Goal: Task Accomplishment & Management: Manage account settings

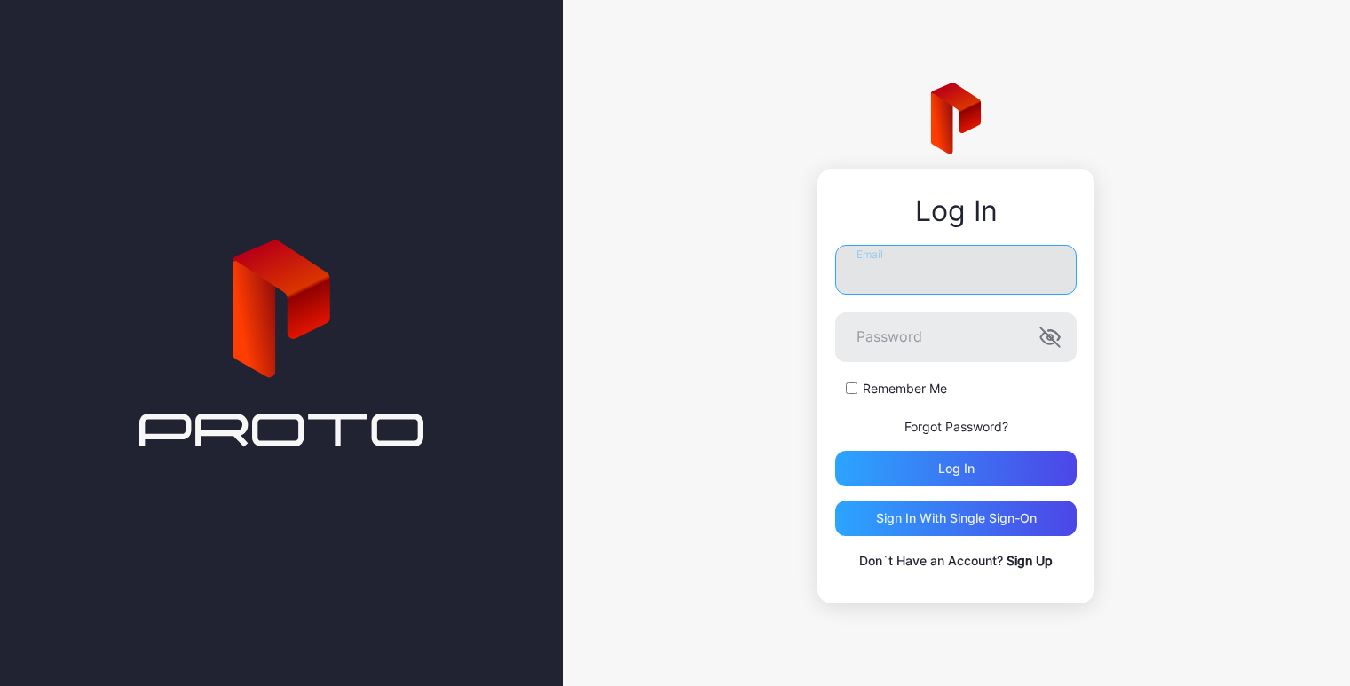
click at [931, 271] on input "Email" at bounding box center [955, 270] width 241 height 50
type input "**********"
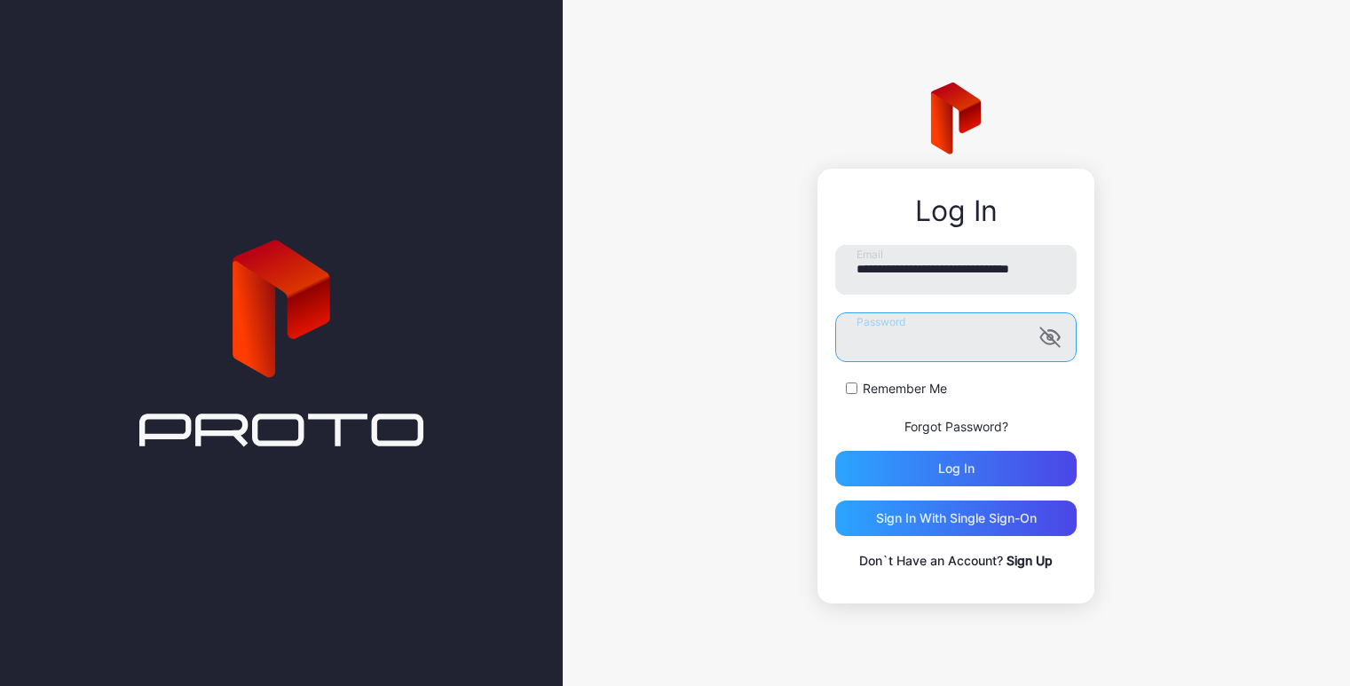
click at [835, 451] on button "Log in" at bounding box center [955, 468] width 241 height 35
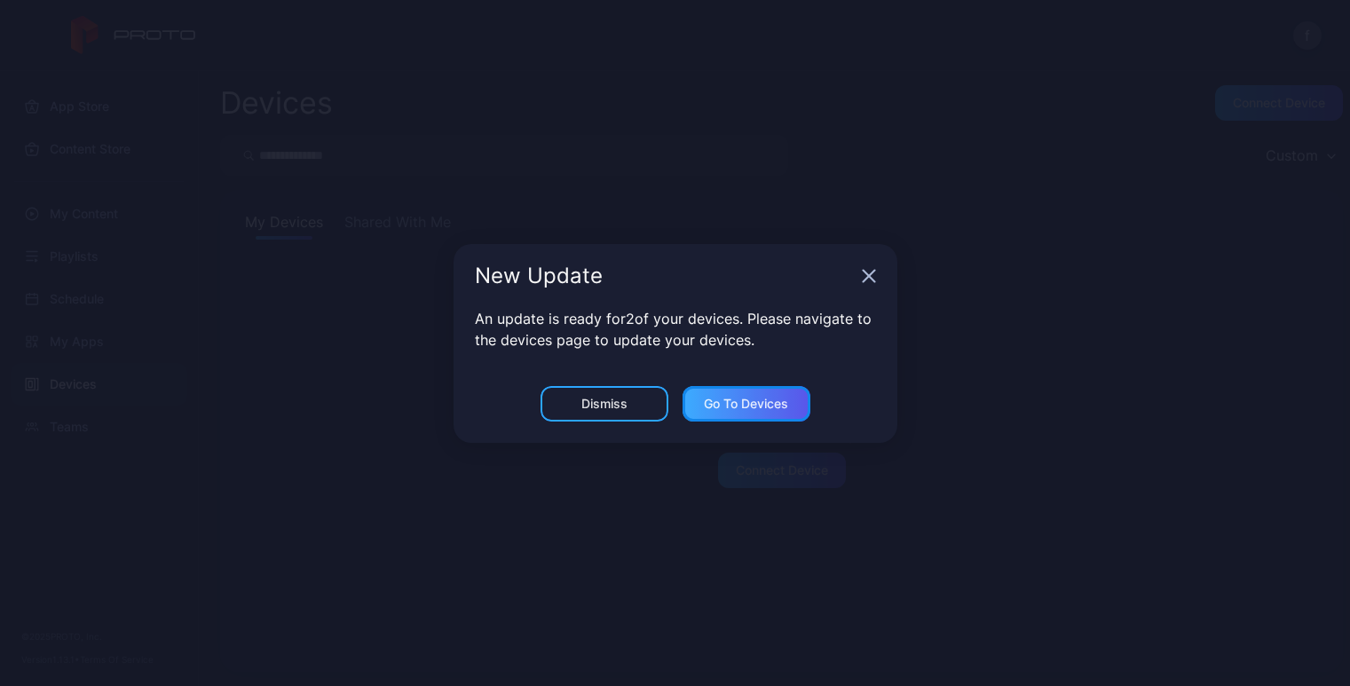
click at [723, 398] on div "Go to devices" at bounding box center [746, 404] width 84 height 14
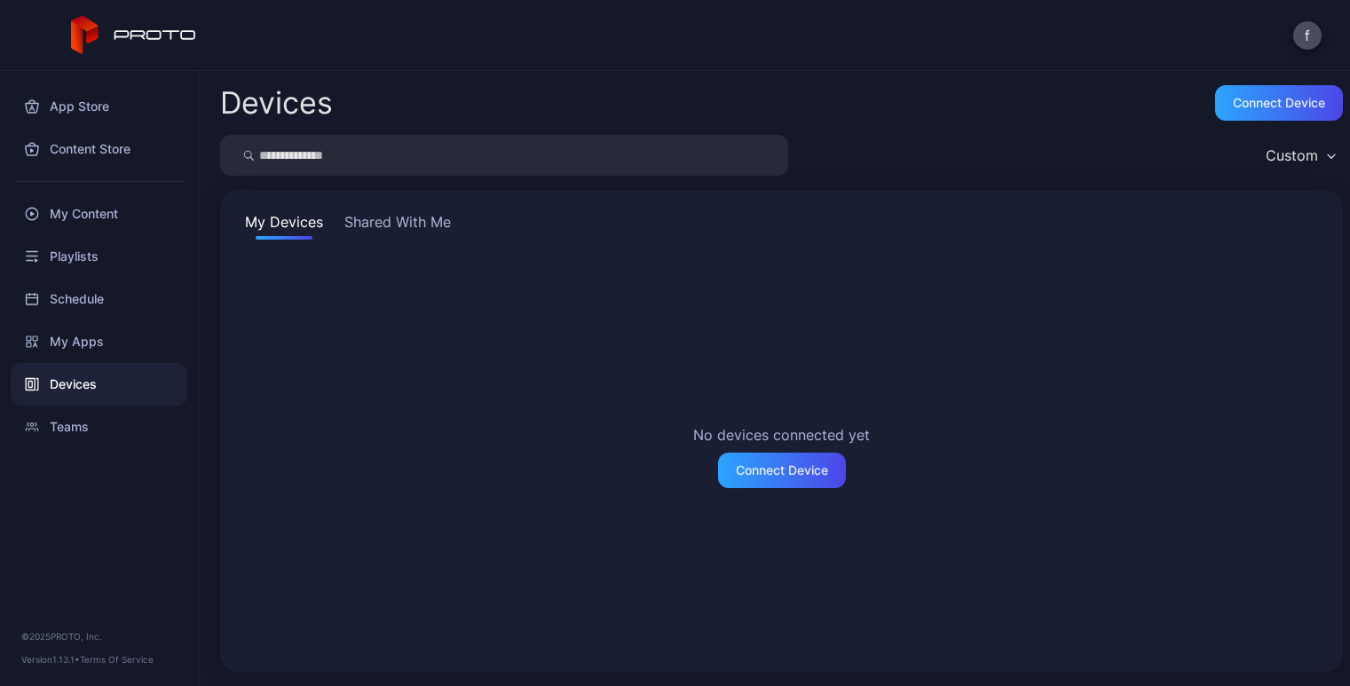
click at [395, 213] on button "Shared With Me" at bounding box center [398, 225] width 114 height 28
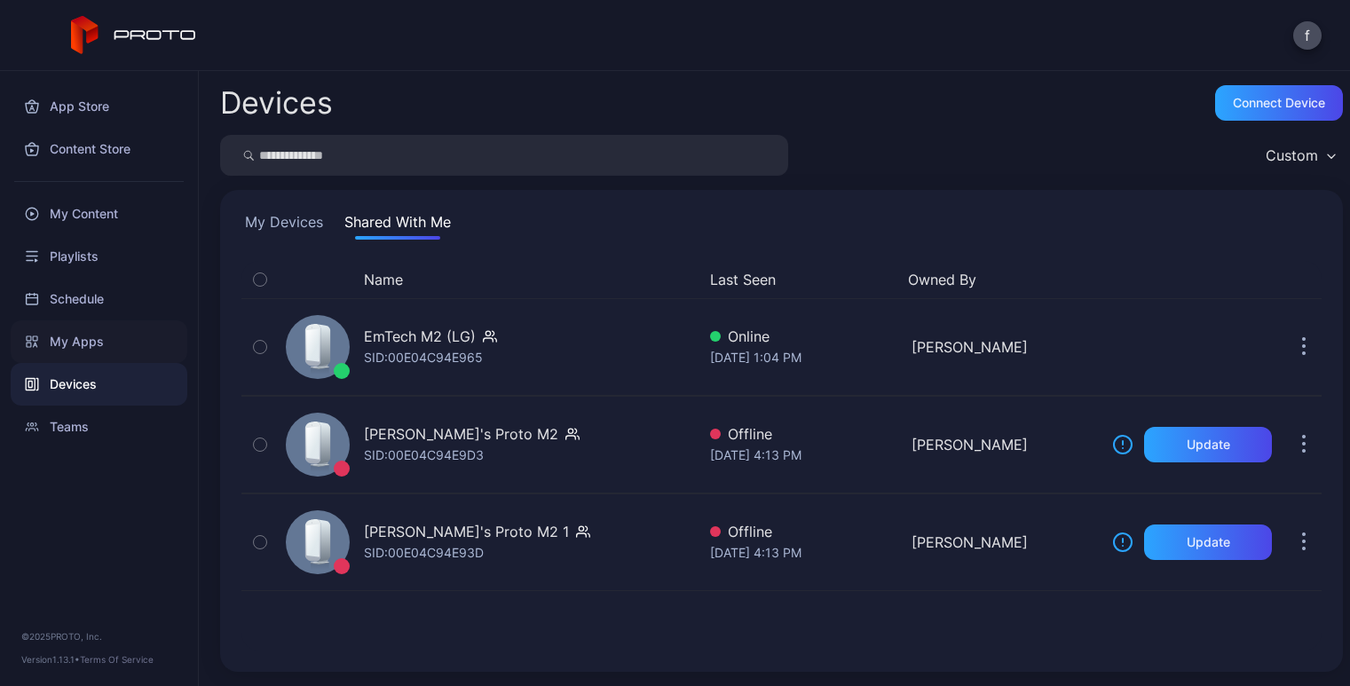
click at [89, 342] on div "My Apps" at bounding box center [99, 341] width 177 height 43
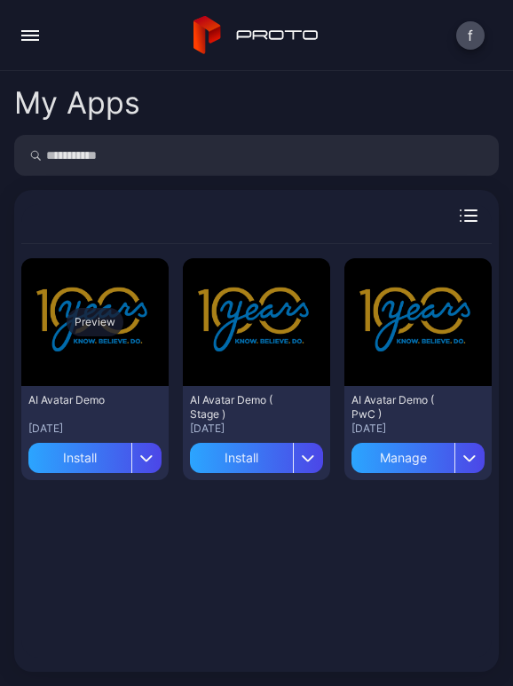
click at [93, 321] on div "Preview" at bounding box center [95, 322] width 57 height 28
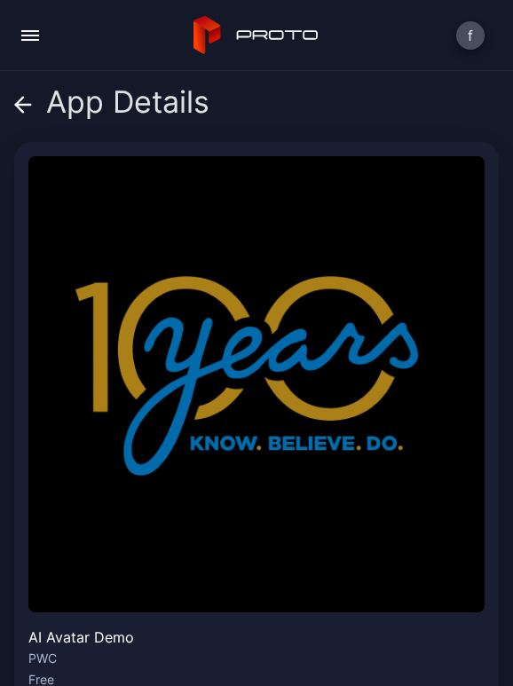
click at [21, 98] on icon at bounding box center [19, 104] width 7 height 15
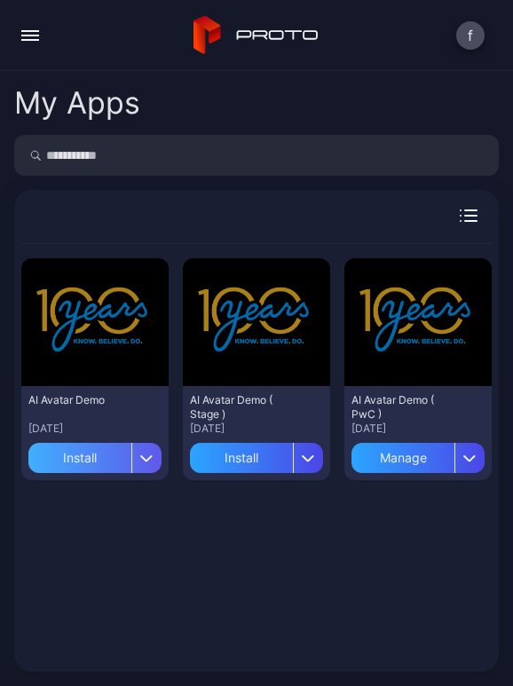
click at [94, 449] on div "Install" at bounding box center [79, 458] width 103 height 30
click at [240, 527] on div "Preview AI Avatar Demo Aug 25, 2025 Install Preview AI Avatar Demo ( Stage ) Au…" at bounding box center [256, 450] width 470 height 413
click at [146, 456] on icon "button" at bounding box center [147, 458] width 11 height 5
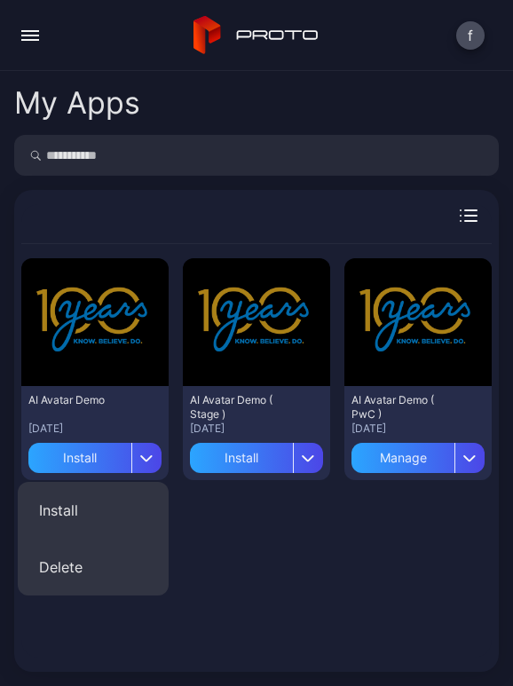
click at [231, 552] on div "Preview AI Avatar Demo Aug 25, 2025 Install Preview AI Avatar Demo ( Stage ) Au…" at bounding box center [256, 450] width 470 height 413
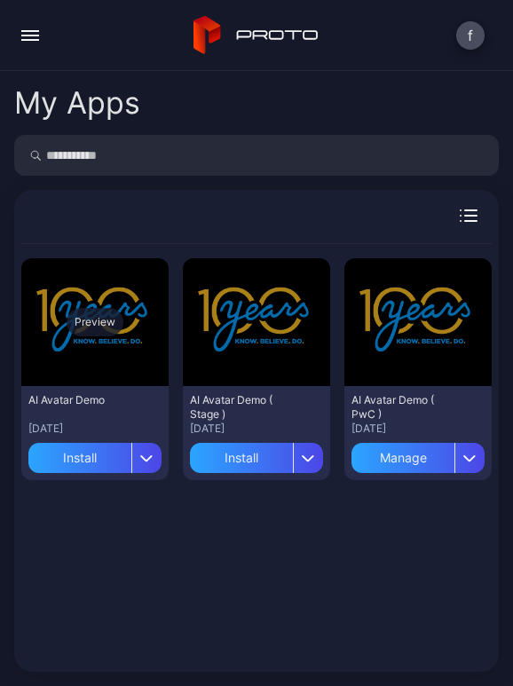
click at [85, 322] on div "Preview" at bounding box center [95, 322] width 57 height 28
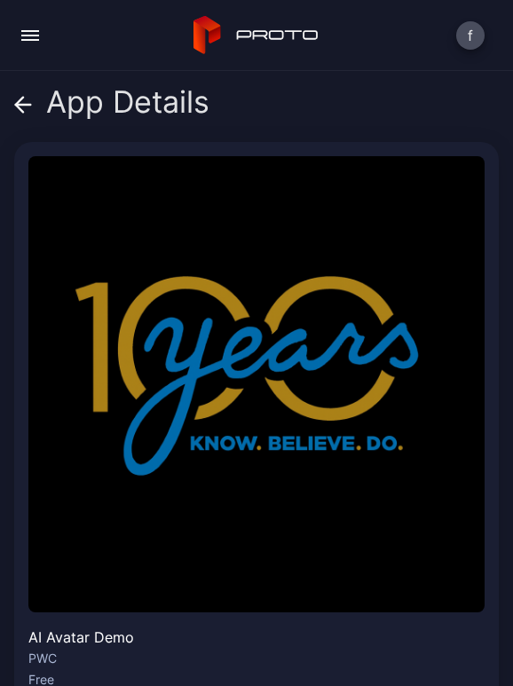
click at [216, 379] on img at bounding box center [256, 384] width 456 height 456
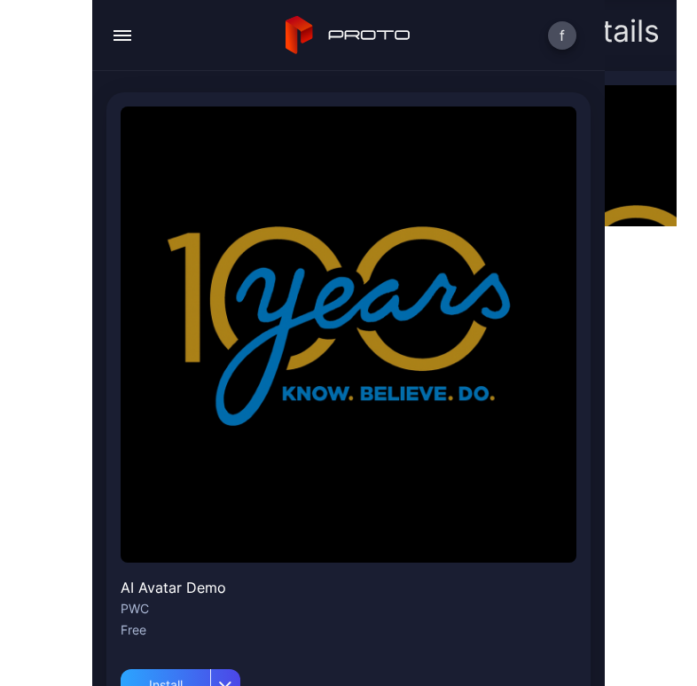
scroll to position [77, 0]
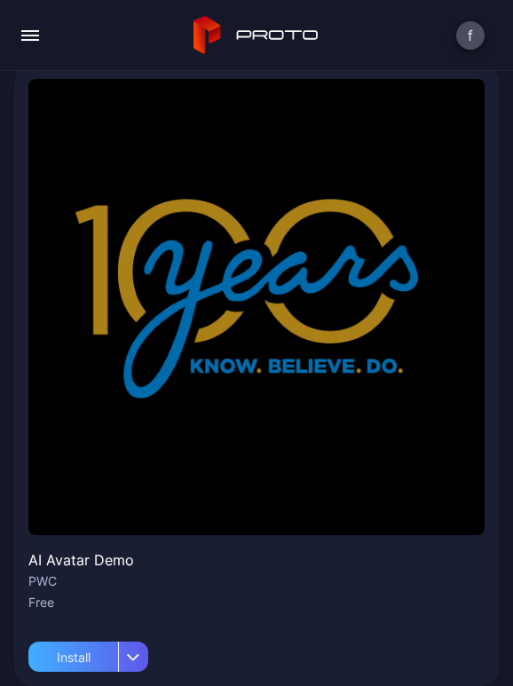
click at [132, 642] on div "button" at bounding box center [133, 657] width 30 height 30
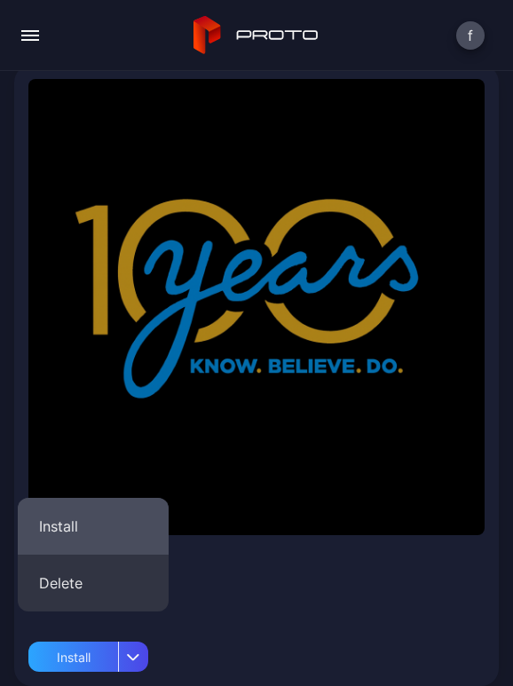
click at [104, 524] on button "Install" at bounding box center [93, 526] width 151 height 57
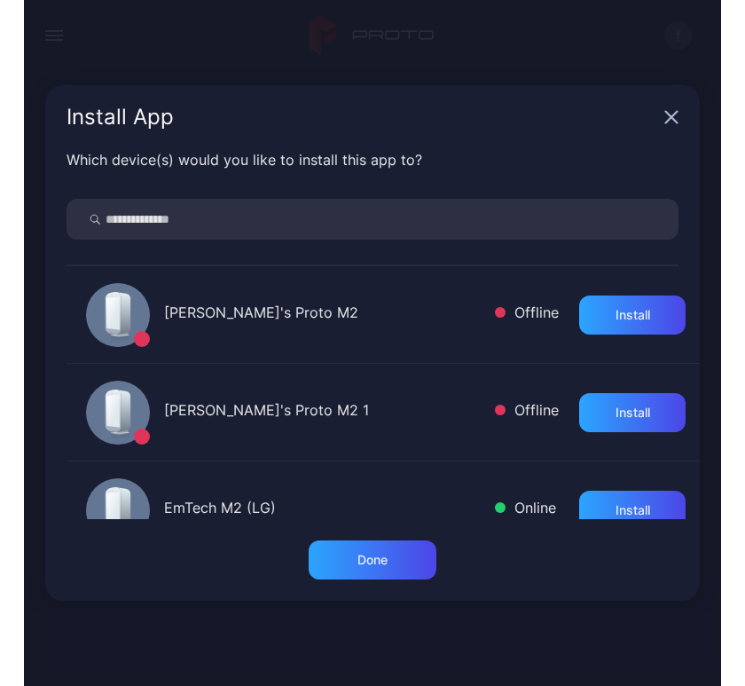
scroll to position [0, 0]
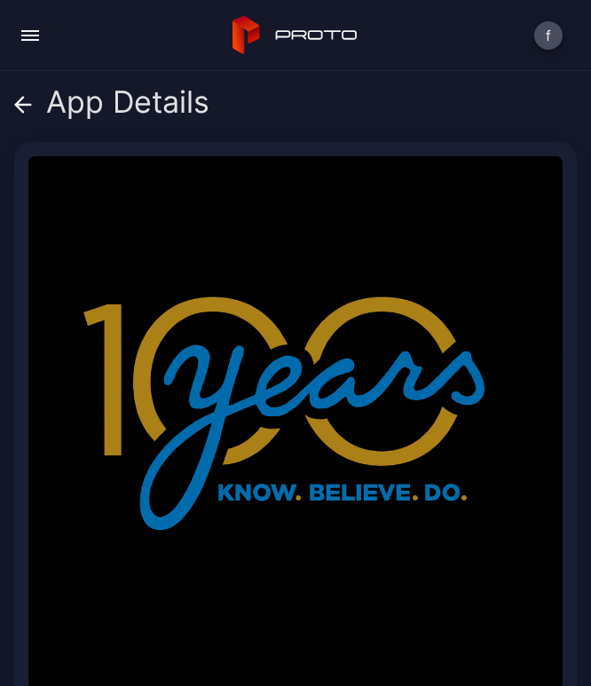
click at [28, 103] on icon at bounding box center [23, 105] width 18 height 18
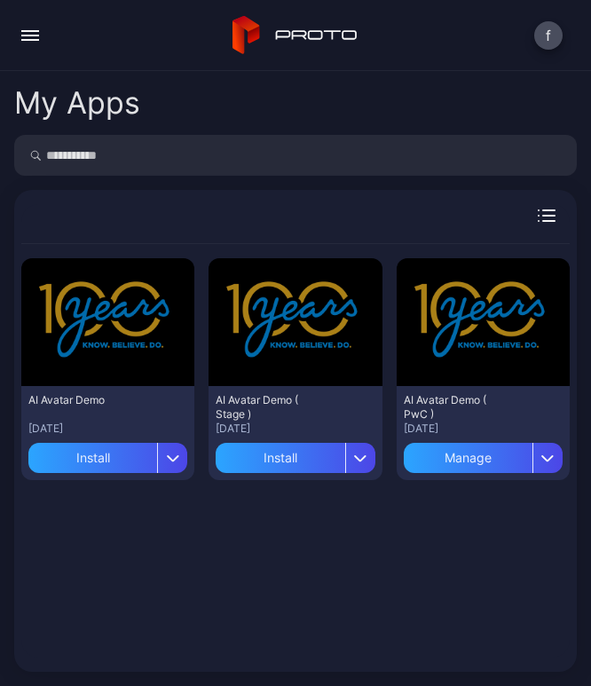
click at [543, 210] on icon "button" at bounding box center [549, 210] width 12 height 0
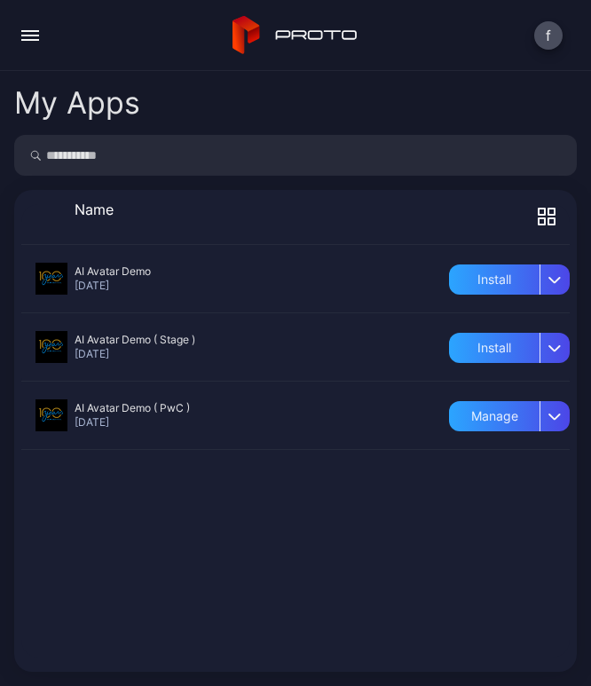
click at [117, 266] on div at bounding box center [295, 279] width 548 height 68
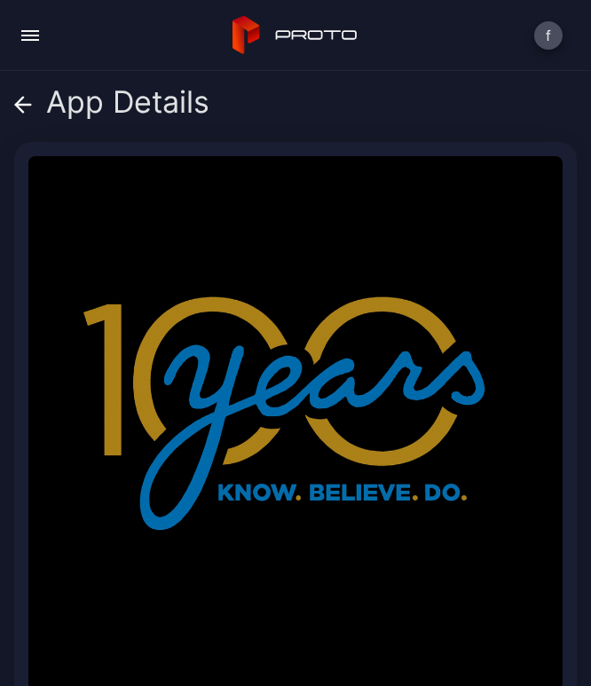
click at [335, 416] on img at bounding box center [295, 423] width 534 height 534
click at [28, 108] on icon at bounding box center [23, 105] width 18 height 18
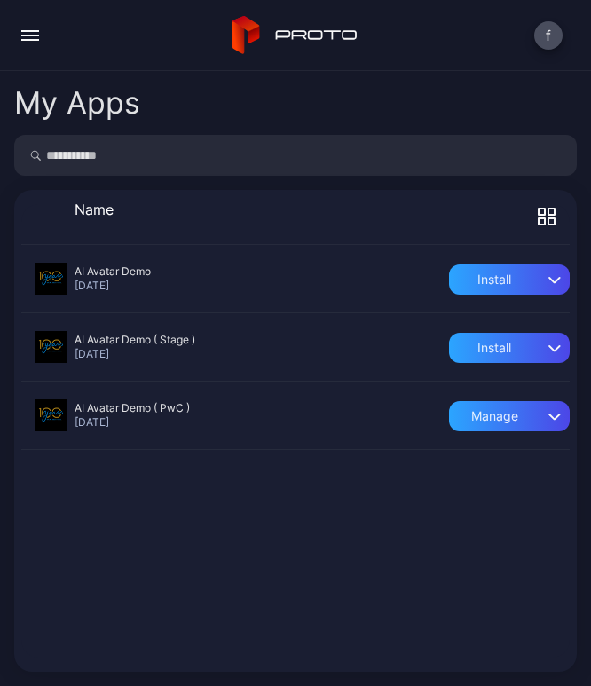
click at [50, 281] on div at bounding box center [295, 279] width 548 height 68
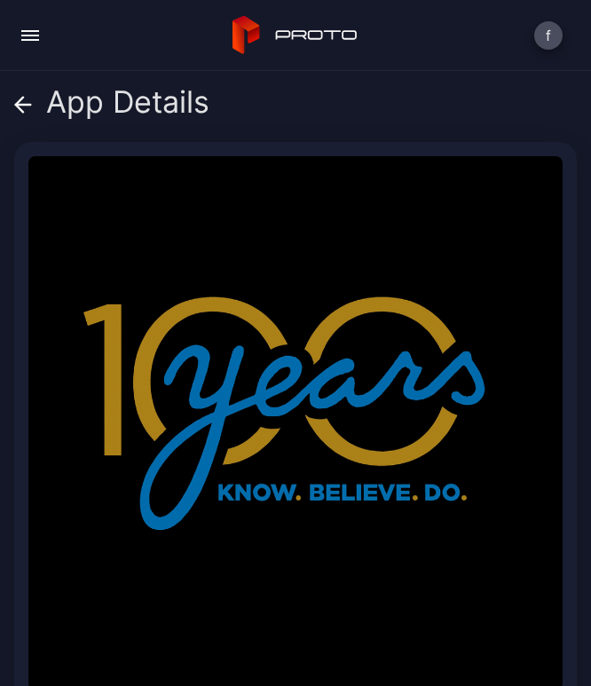
click at [183, 368] on img at bounding box center [295, 423] width 534 height 534
click at [316, 356] on img at bounding box center [295, 423] width 534 height 534
click at [350, 437] on img at bounding box center [295, 423] width 534 height 534
click at [17, 98] on icon at bounding box center [23, 105] width 18 height 18
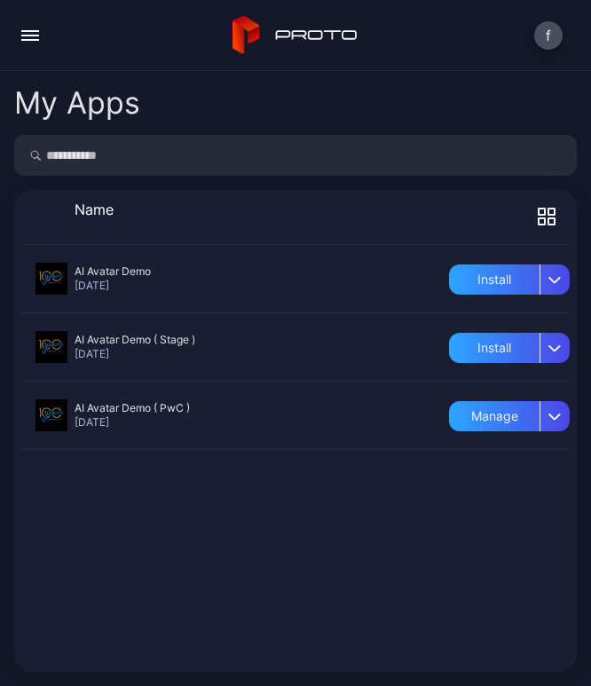
click at [48, 274] on div at bounding box center [295, 279] width 548 height 68
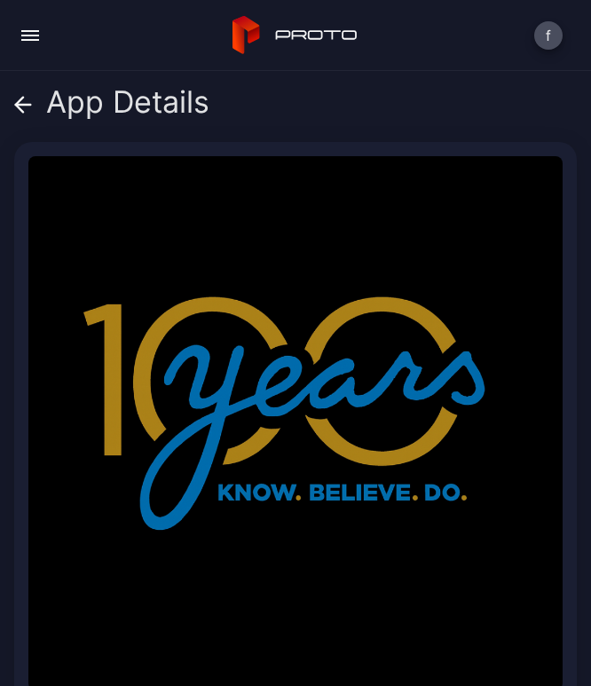
click at [25, 105] on icon at bounding box center [23, 105] width 15 height 0
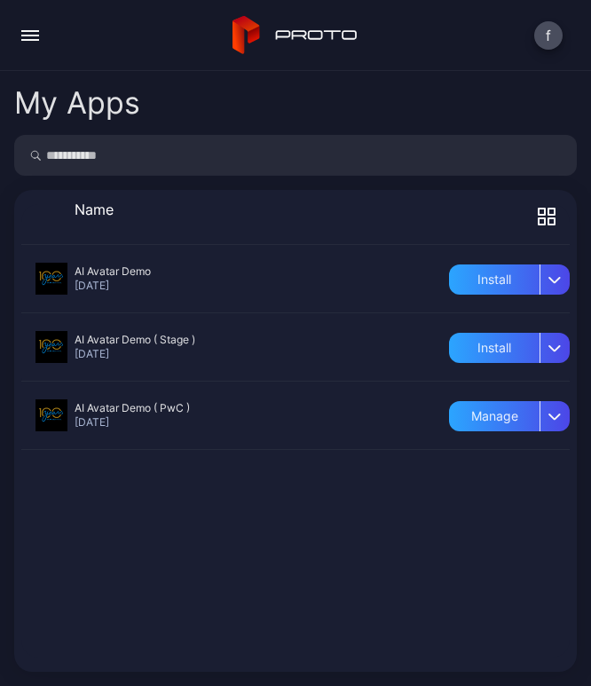
click at [122, 499] on div "AI Avatar Demo [DATE] PWC [DATE] Install AI Avatar Demo ( Stage ) [DATE] PWC [D…" at bounding box center [295, 451] width 548 height 413
click at [335, 581] on div "AI Avatar Demo [DATE] PWC [DATE] Install AI Avatar Demo ( Stage ) [DATE] PWC [D…" at bounding box center [295, 451] width 548 height 413
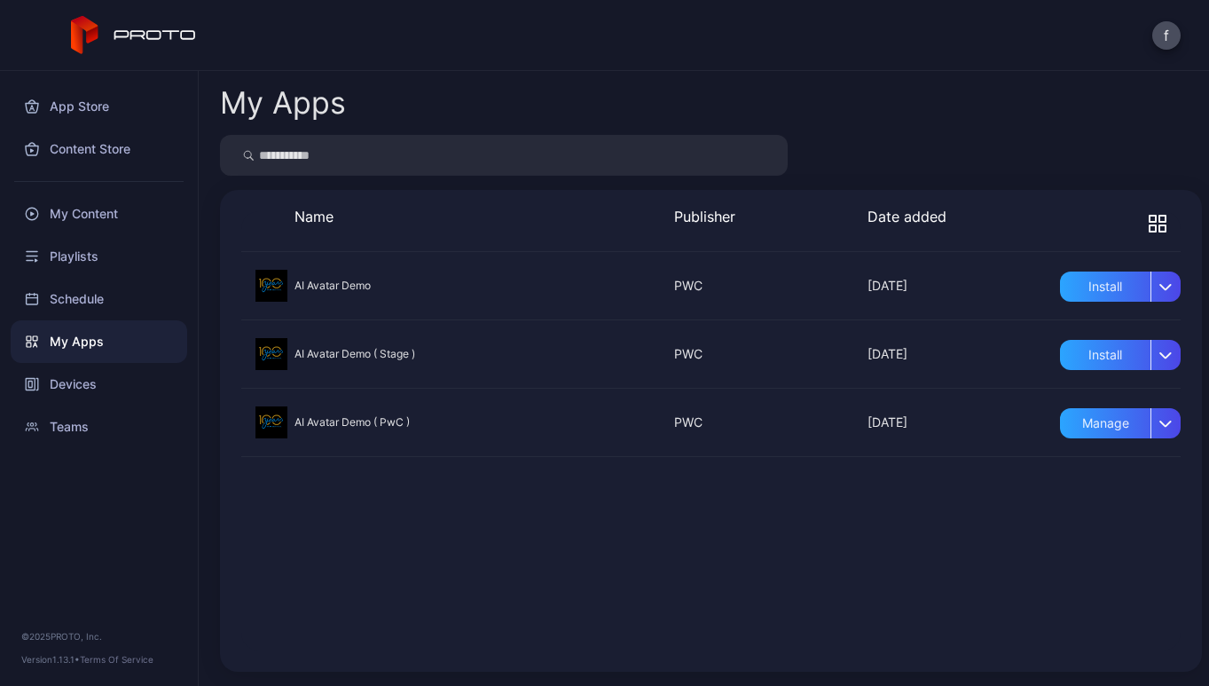
click at [604, 544] on div "AI Avatar Demo [DATE] PWC [DATE] Install AI Avatar Demo ( Stage ) [DATE] PWC [D…" at bounding box center [711, 451] width 940 height 398
click at [59, 383] on div "Devices" at bounding box center [99, 384] width 177 height 43
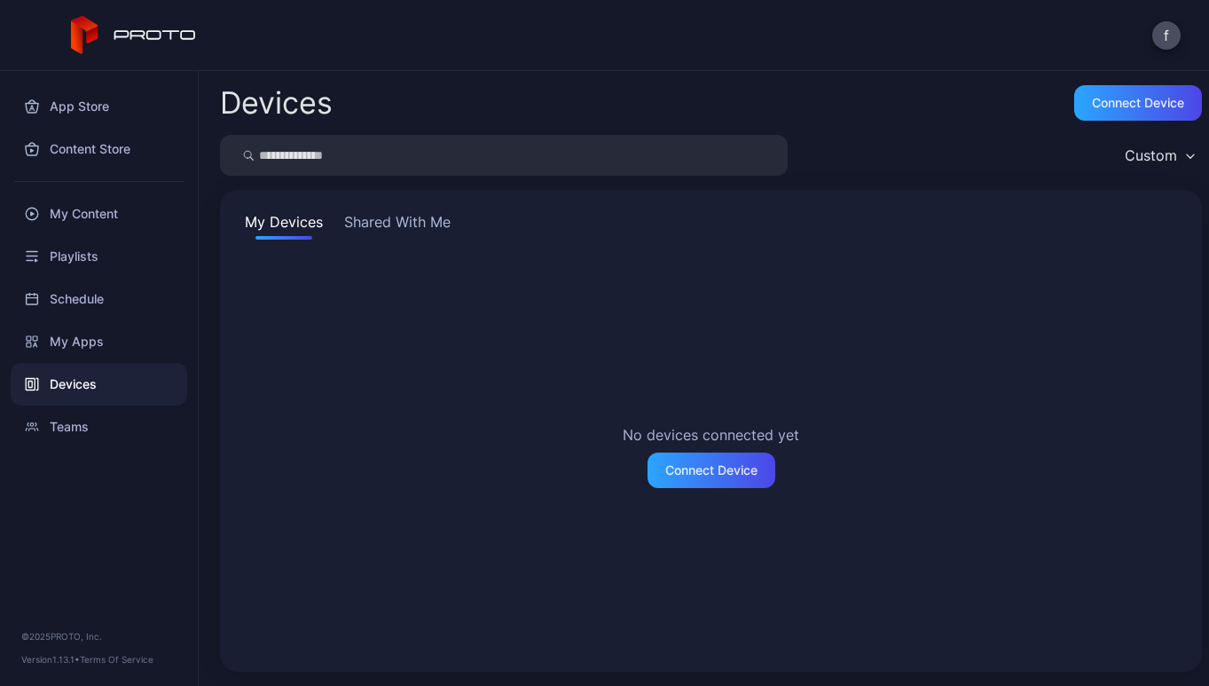
click at [377, 218] on button "Shared With Me" at bounding box center [398, 225] width 114 height 28
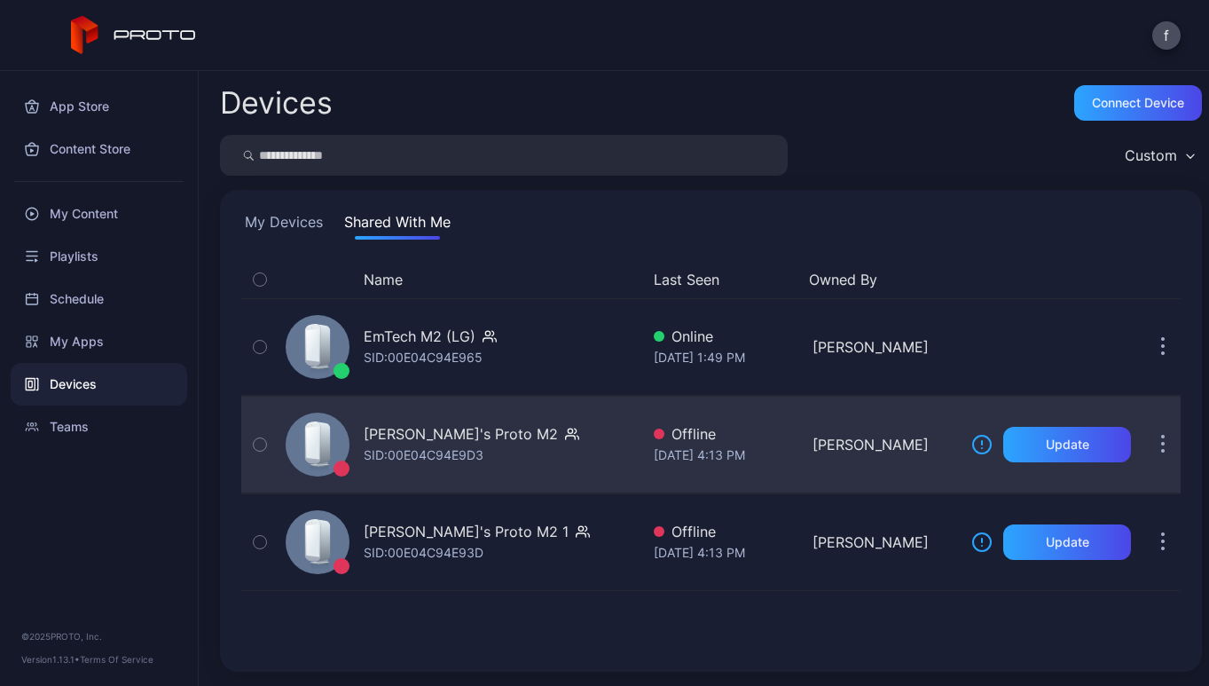
click at [744, 451] on button "button" at bounding box center [1162, 444] width 35 height 35
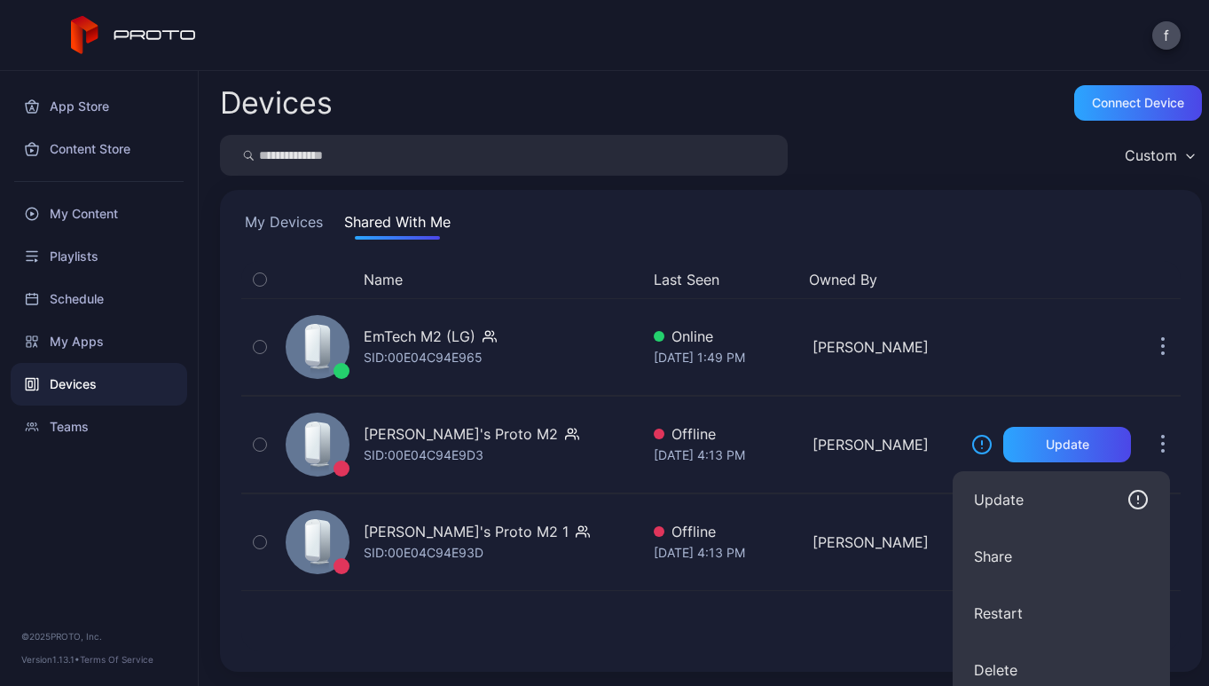
click at [744, 287] on div "Update Device" at bounding box center [1044, 279] width 160 height 21
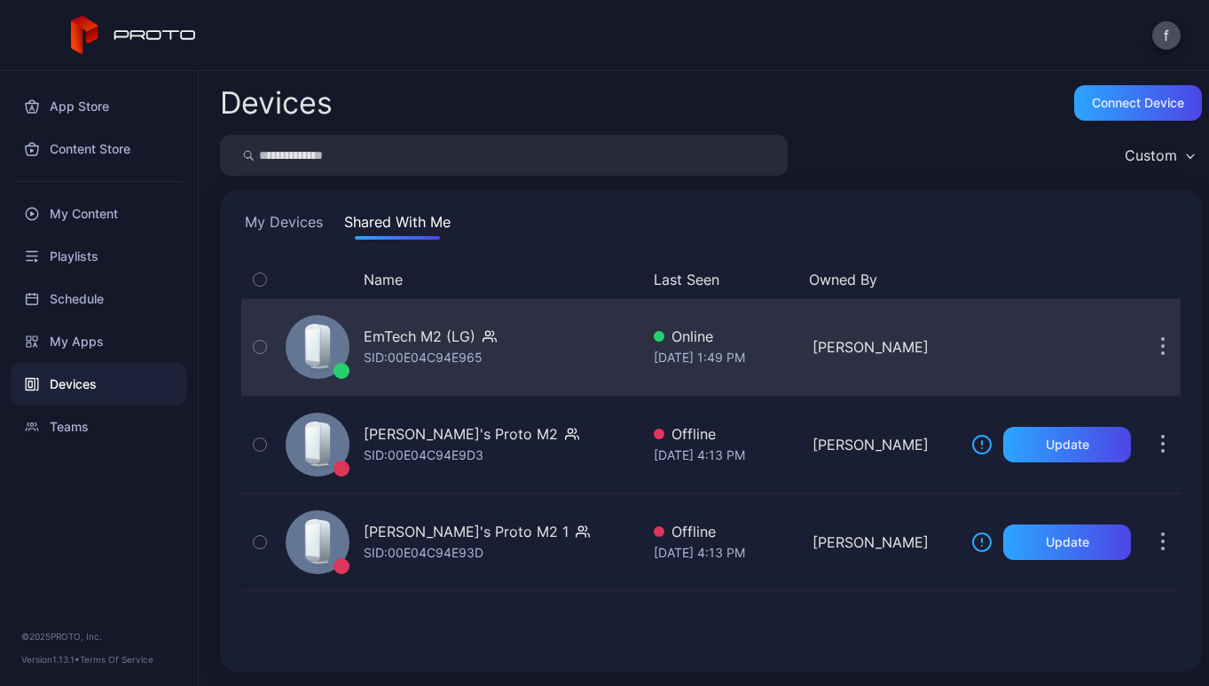
click at [264, 346] on icon "button" at bounding box center [260, 347] width 12 height 20
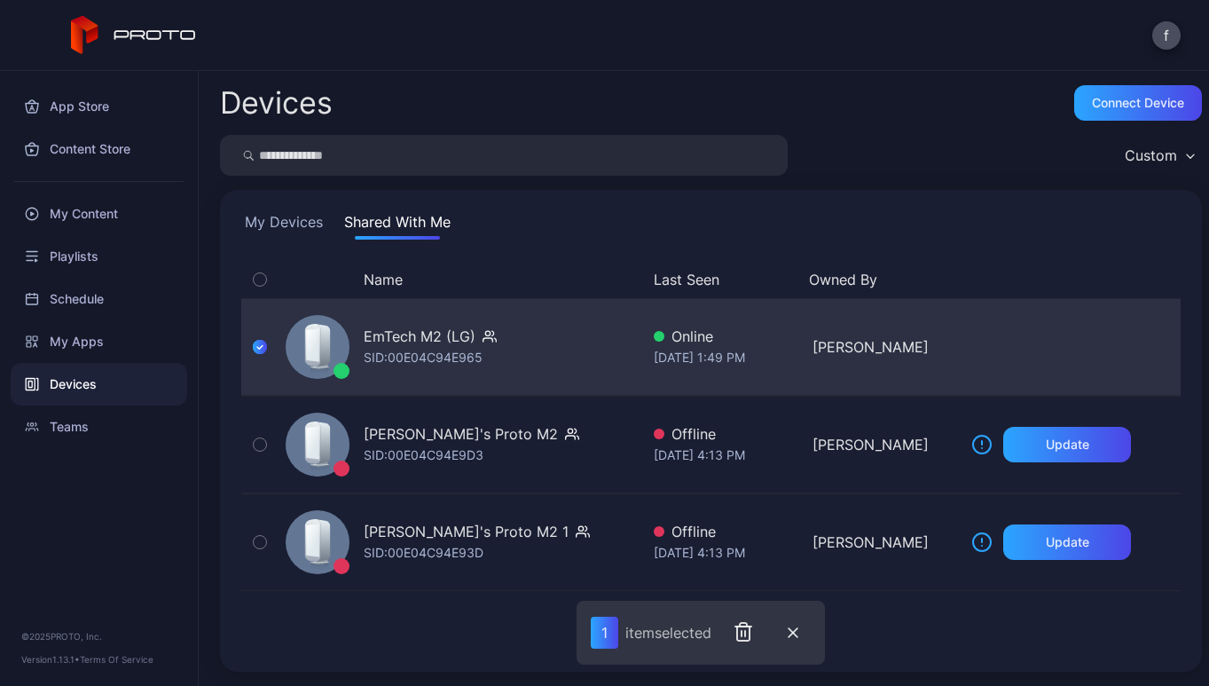
click at [264, 346] on icon "button" at bounding box center [260, 347] width 14 height 20
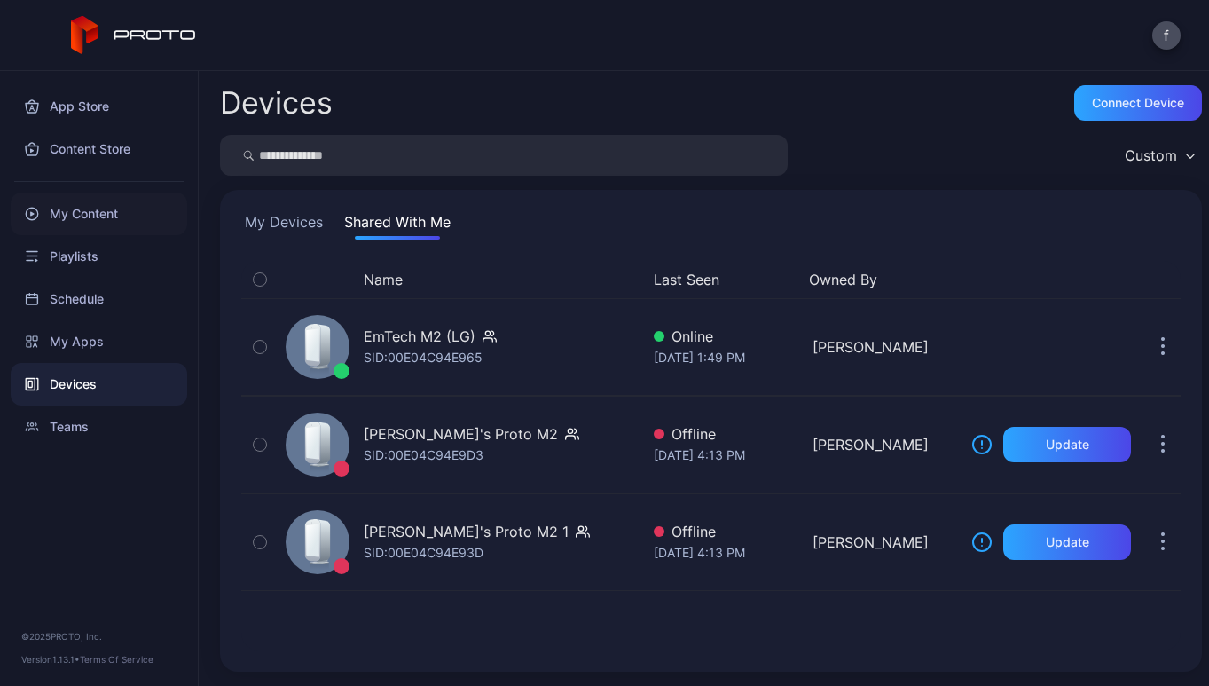
click at [73, 209] on div "My Content" at bounding box center [99, 214] width 177 height 43
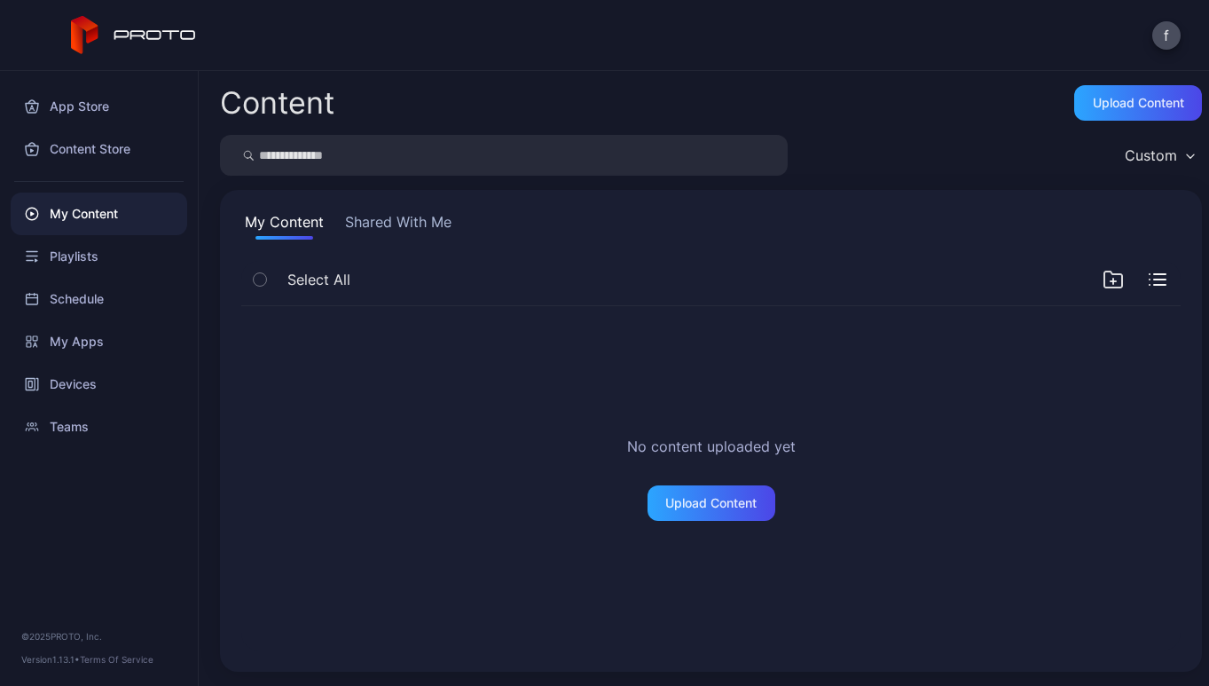
click at [414, 215] on button "Shared With Me" at bounding box center [399, 225] width 114 height 28
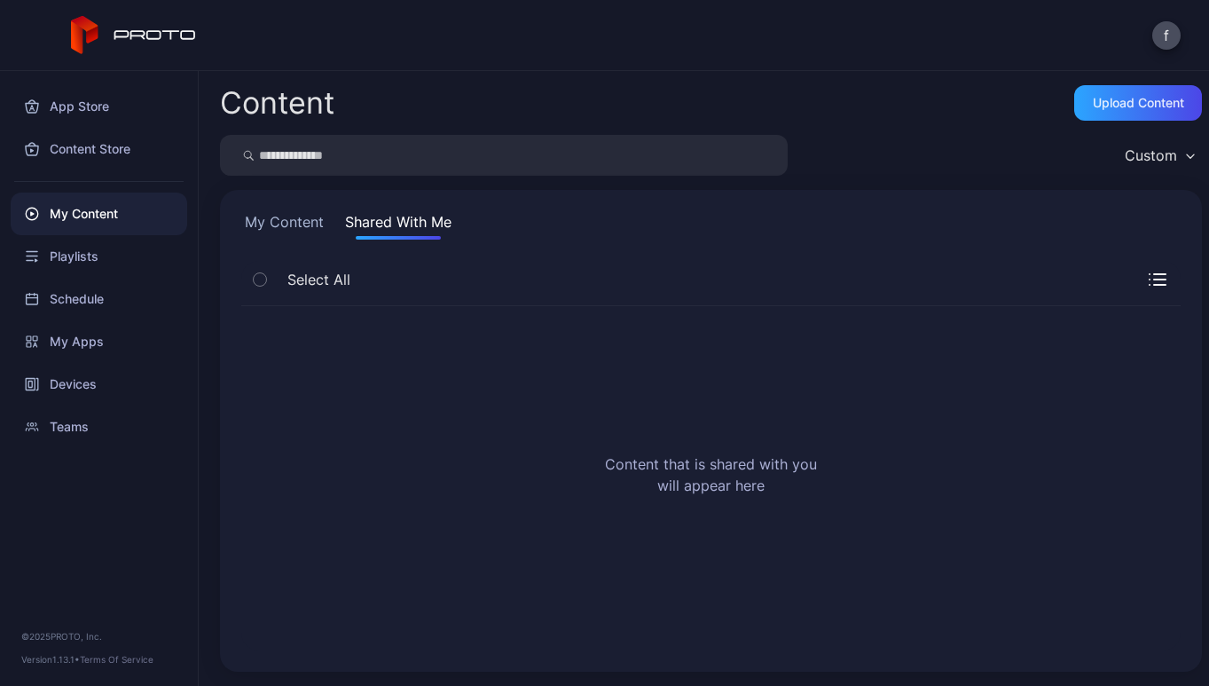
click at [295, 220] on button "My Content" at bounding box center [284, 225] width 86 height 28
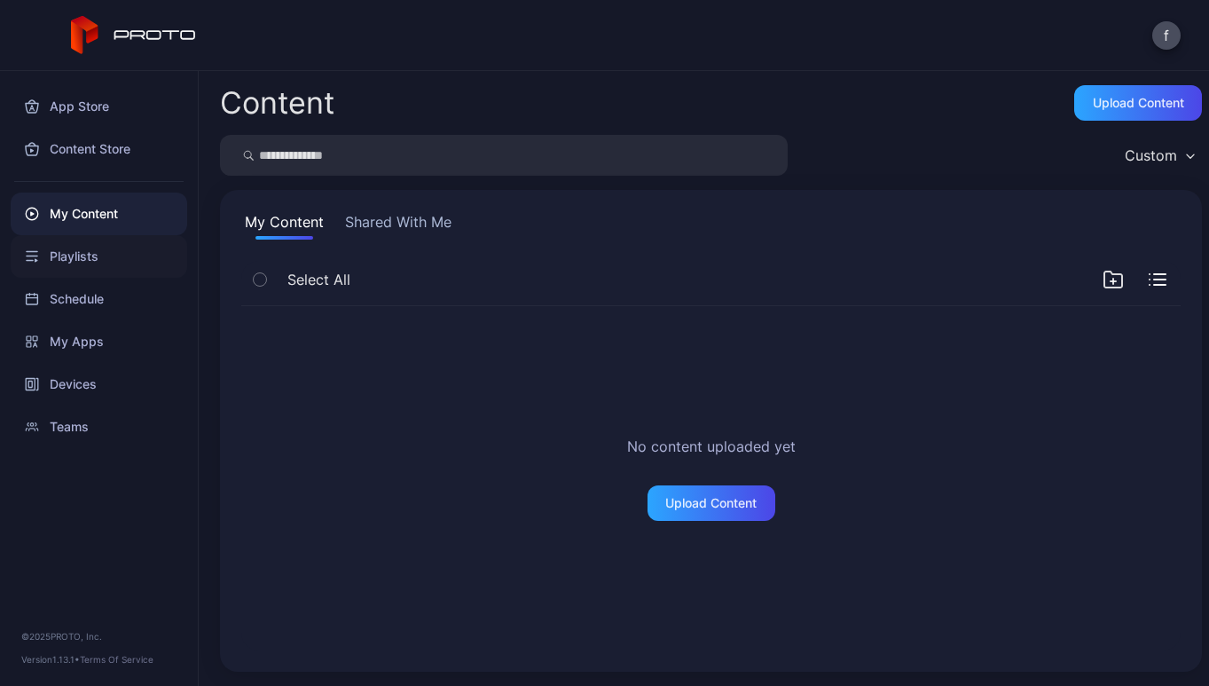
click at [73, 254] on div "Playlists" at bounding box center [99, 256] width 177 height 43
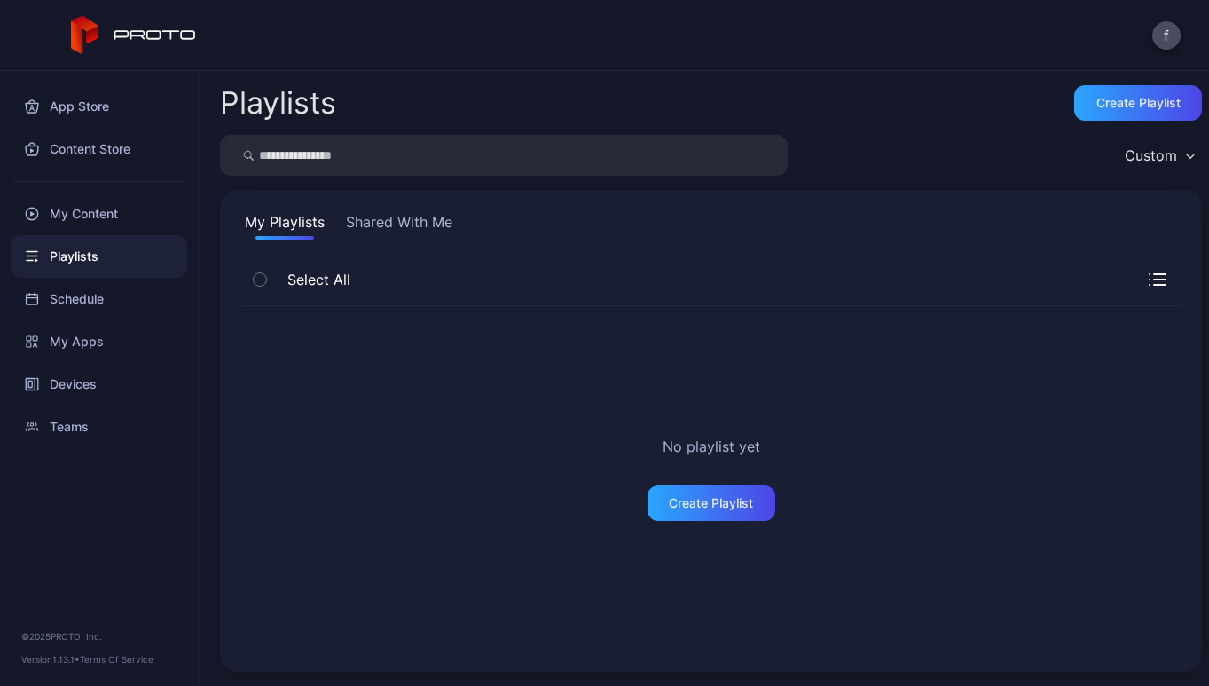
click at [390, 216] on button "Shared With Me" at bounding box center [399, 225] width 114 height 28
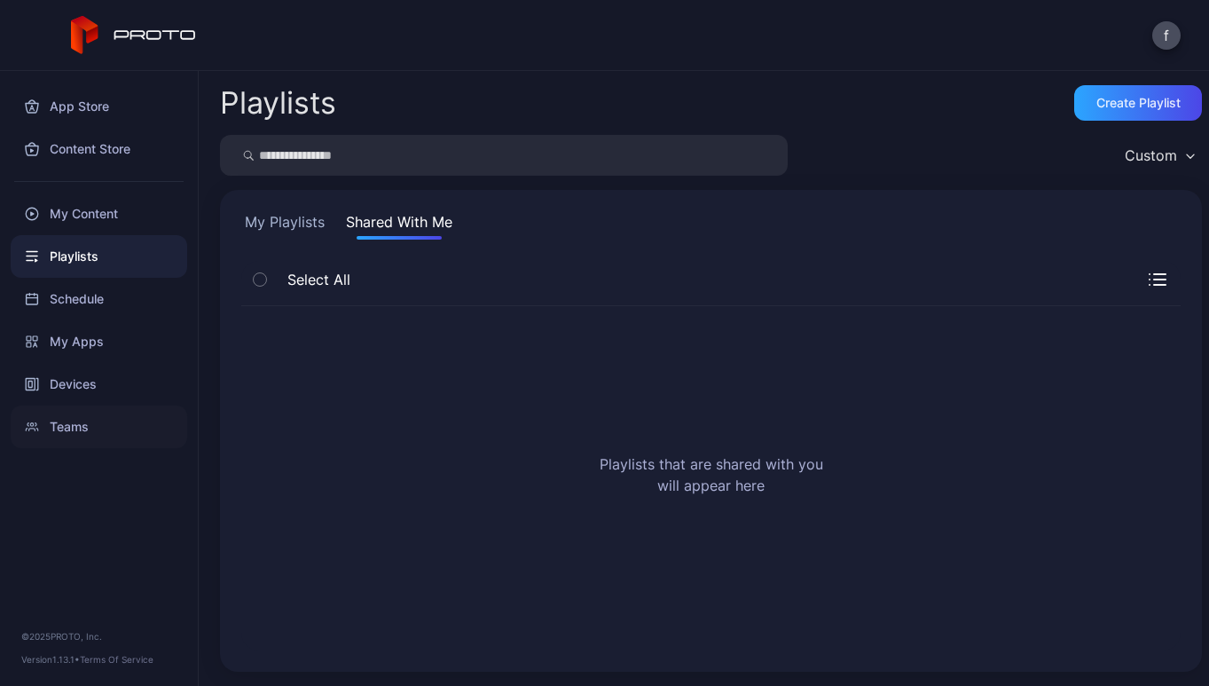
click at [71, 424] on div "Teams" at bounding box center [99, 426] width 177 height 43
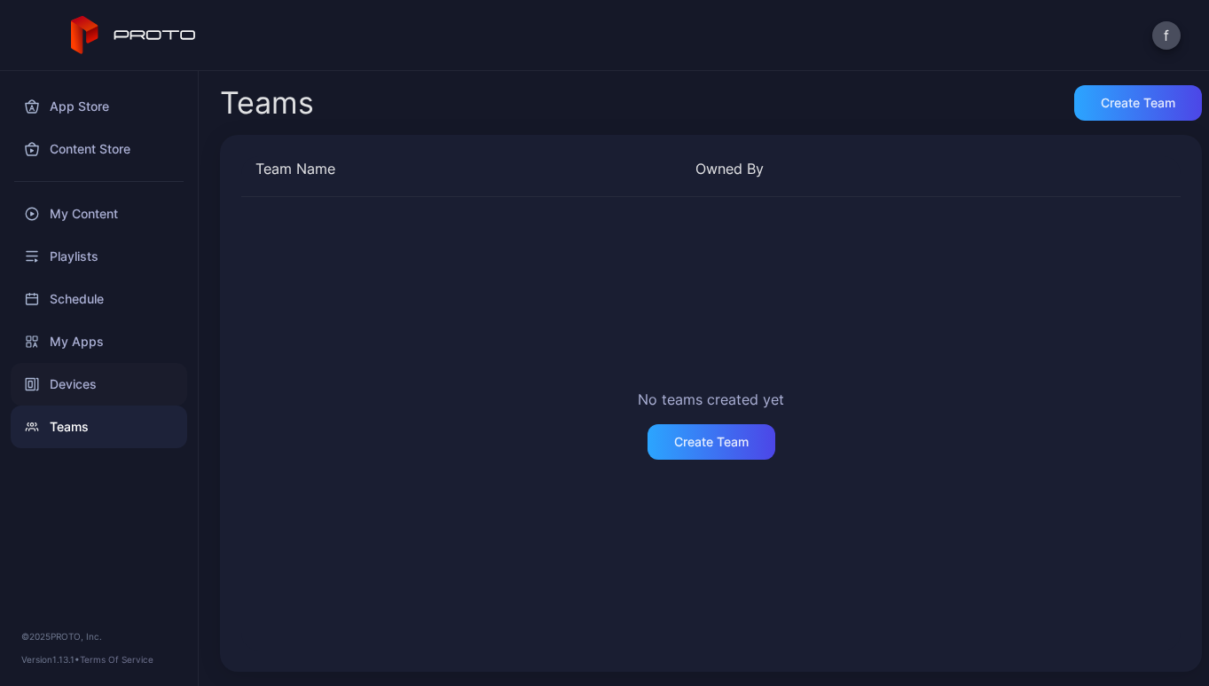
click at [75, 380] on div "Devices" at bounding box center [99, 384] width 177 height 43
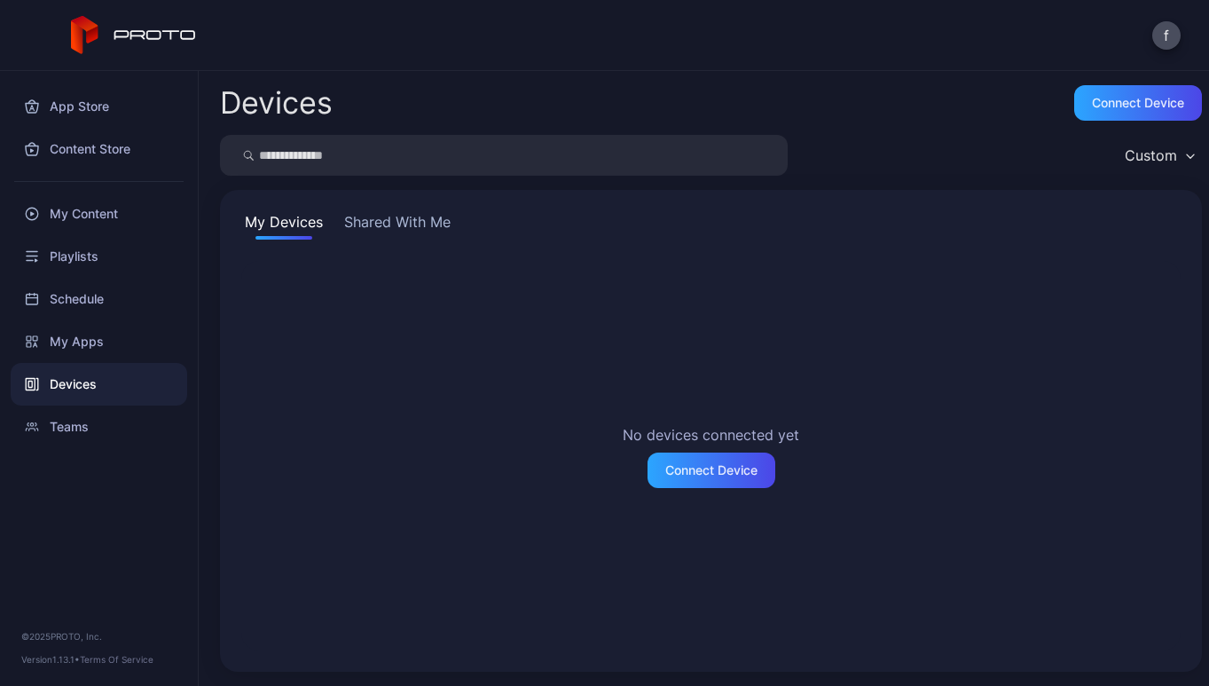
click at [382, 220] on button "Shared With Me" at bounding box center [398, 225] width 114 height 28
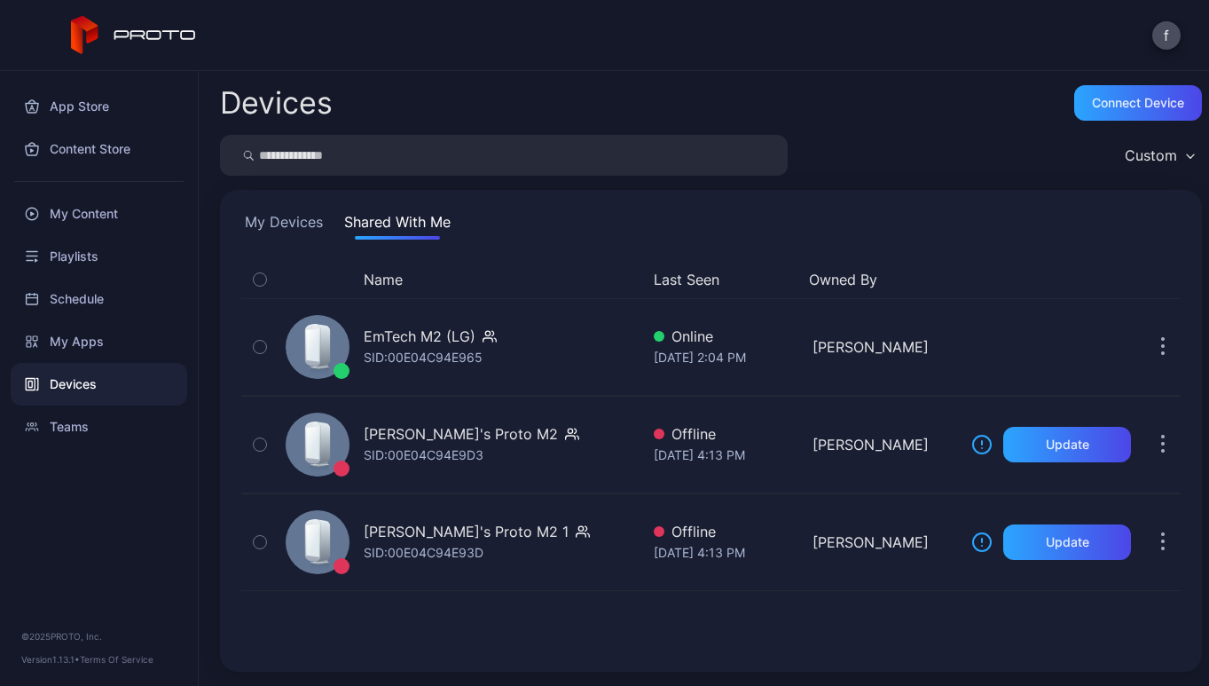
click at [744, 154] on div "Custom" at bounding box center [1159, 155] width 86 height 27
click at [55, 518] on div "App Store Content Store My Content Playlists Schedule My Apps Devices Teams © 2…" at bounding box center [99, 378] width 199 height 615
click at [744, 33] on button "f" at bounding box center [1167, 35] width 28 height 28
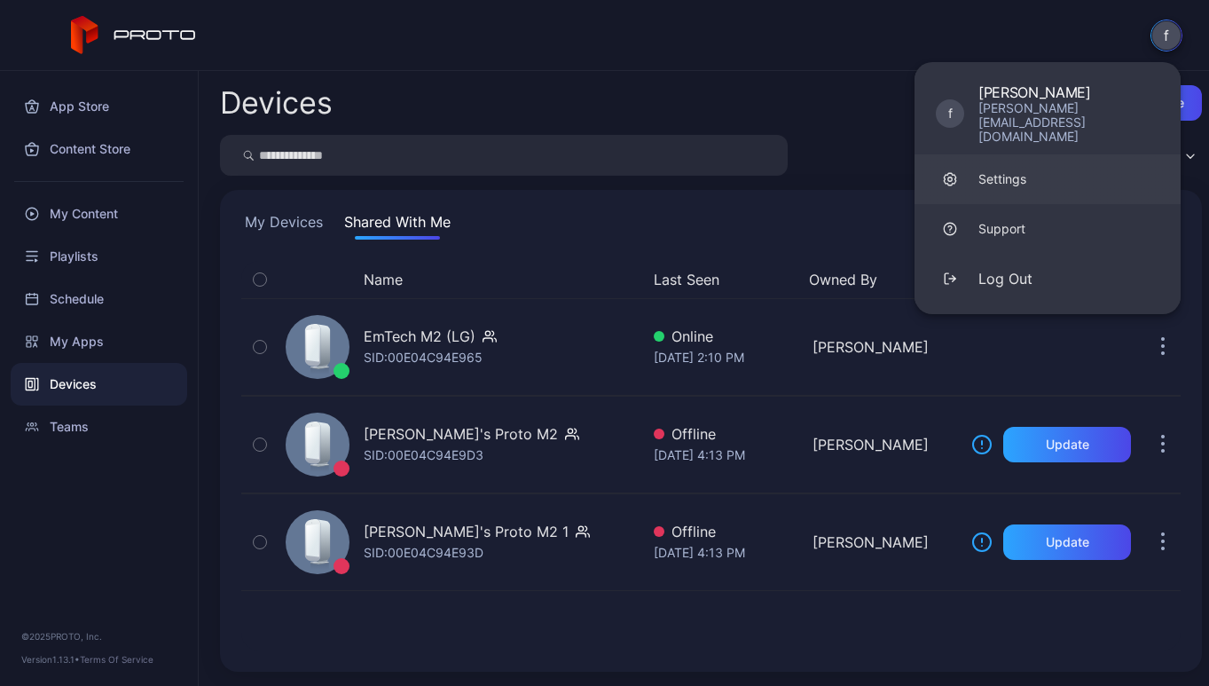
click at [744, 170] on div "Settings" at bounding box center [1003, 179] width 48 height 18
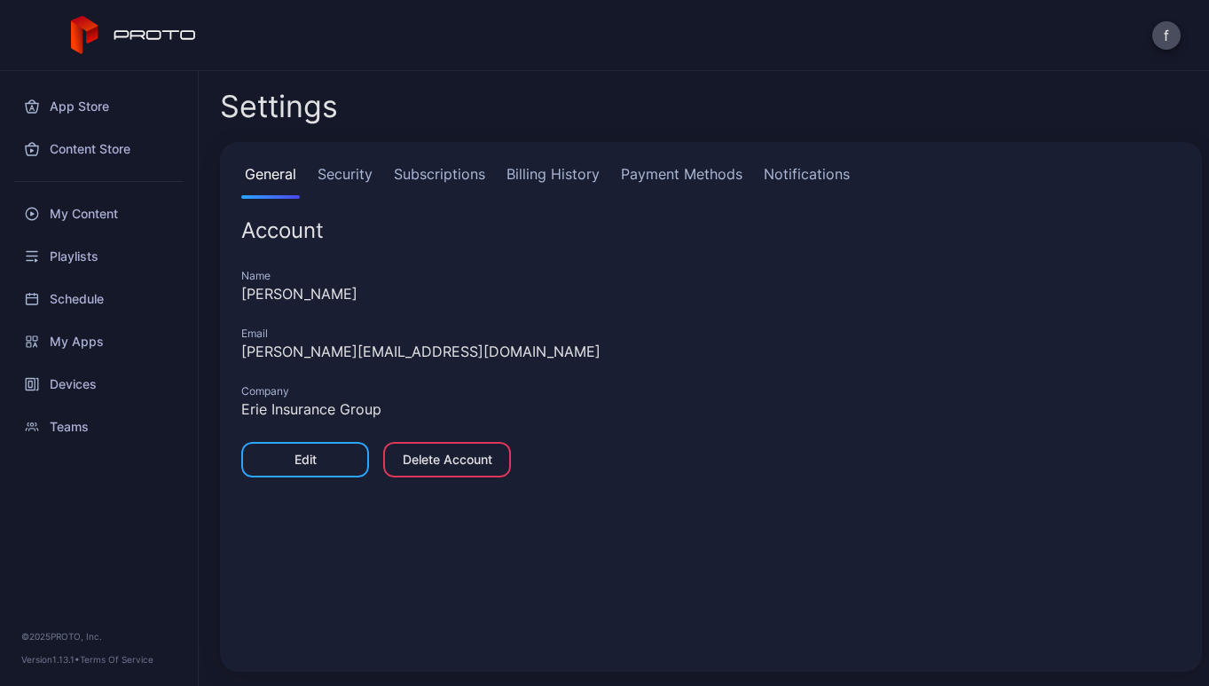
click at [744, 167] on link "Notifications" at bounding box center [806, 180] width 93 height 35
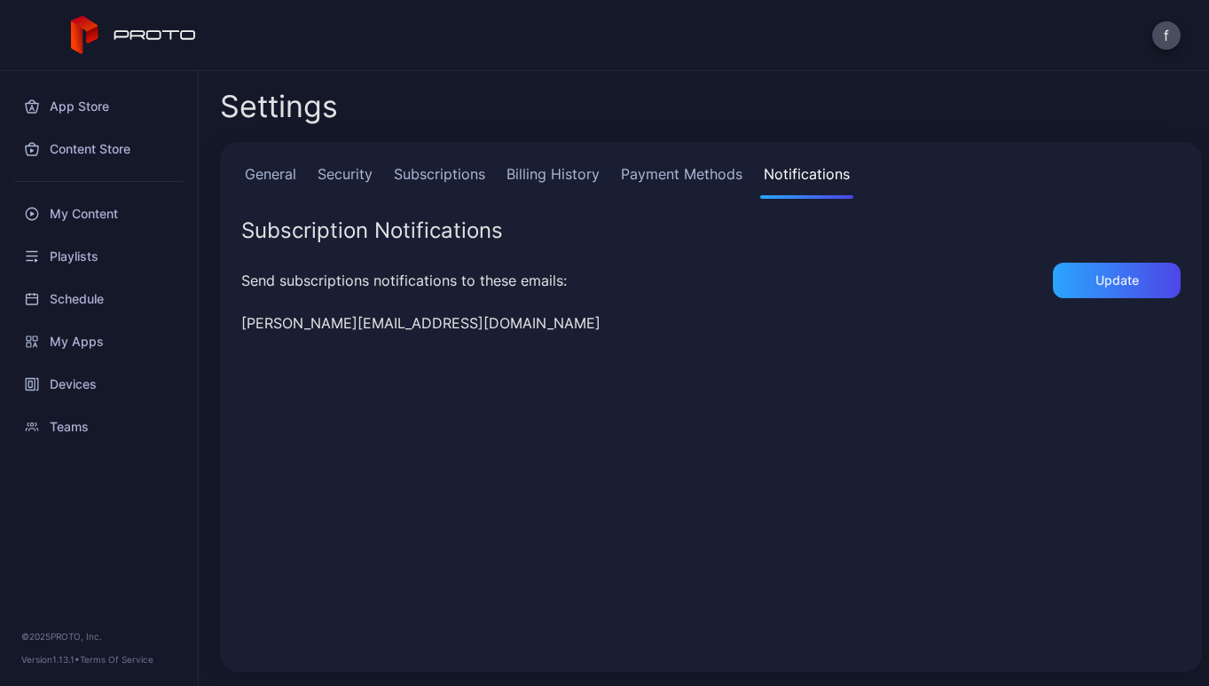
click at [443, 169] on link "Subscriptions" at bounding box center [439, 180] width 98 height 35
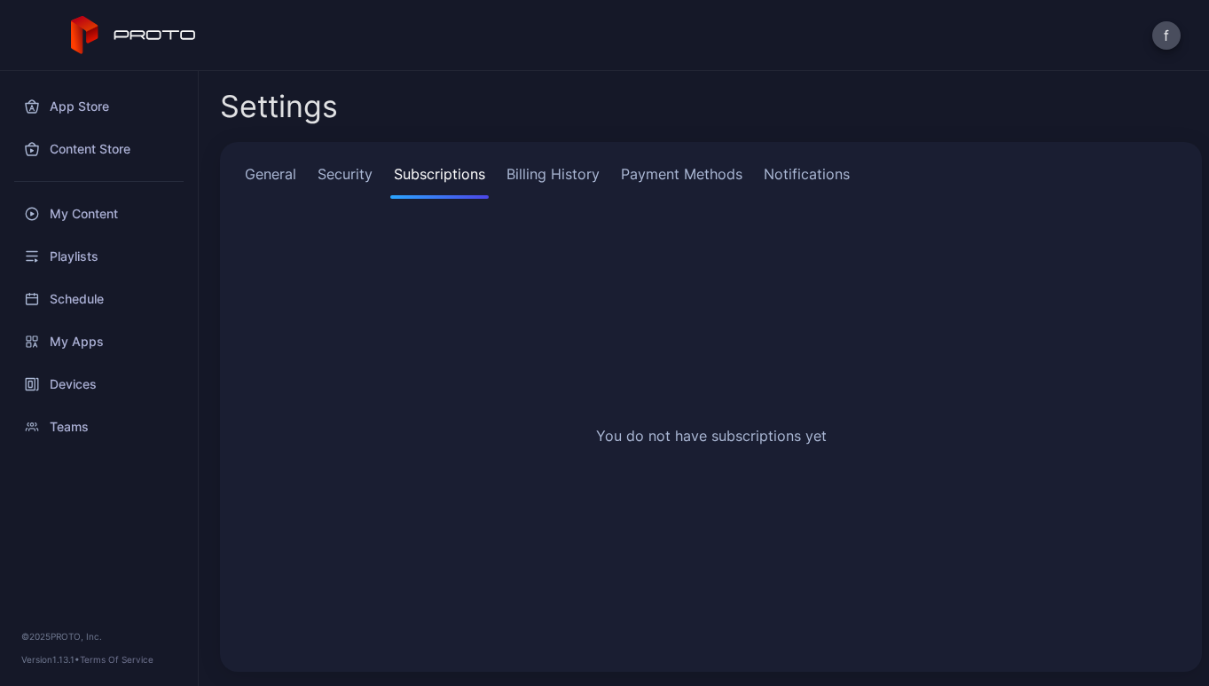
click at [350, 173] on link "Security" at bounding box center [345, 180] width 62 height 35
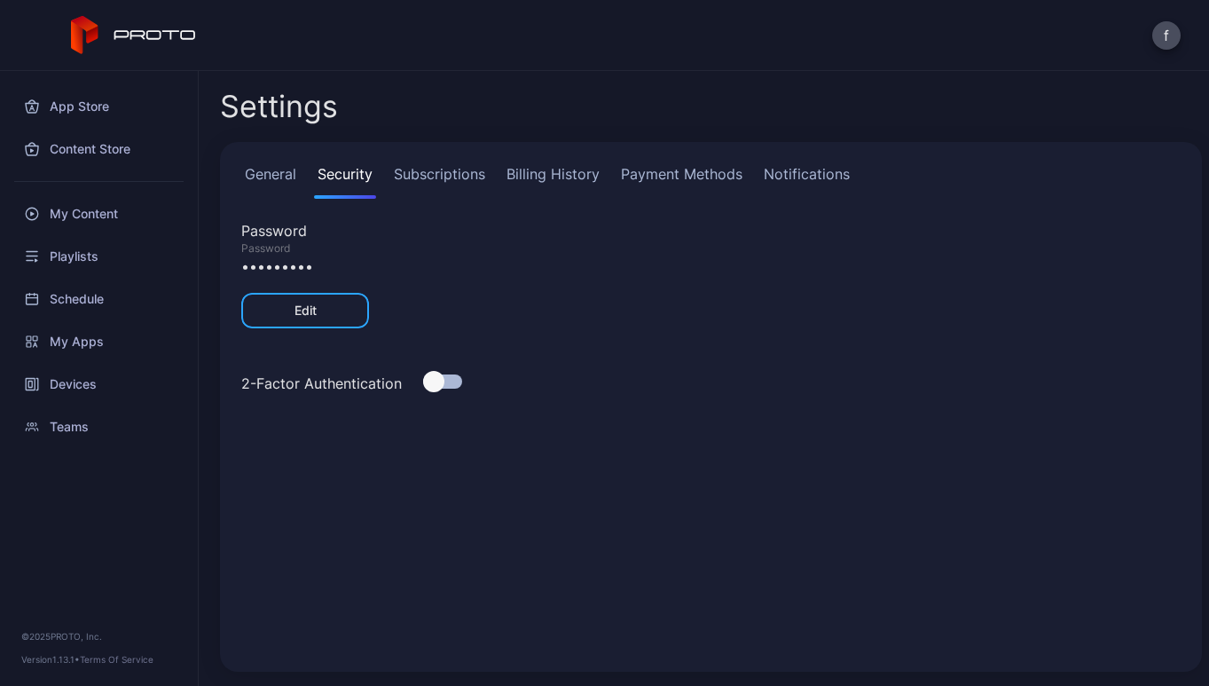
click at [271, 176] on link "General" at bounding box center [270, 180] width 59 height 35
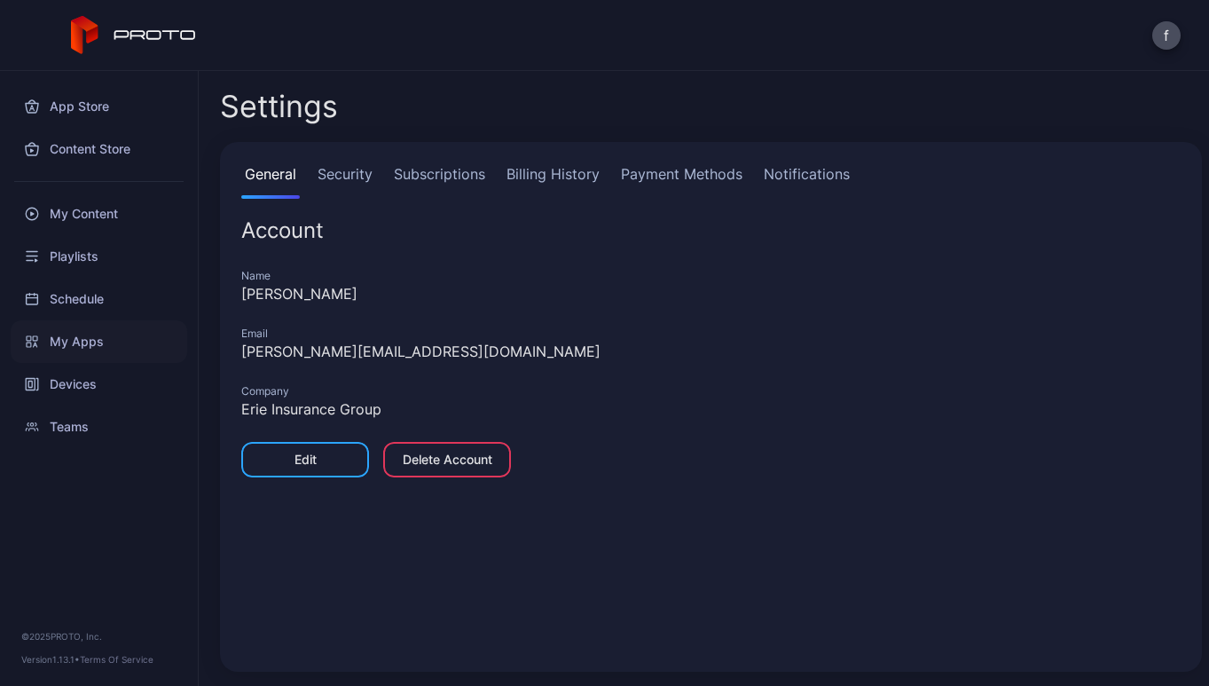
click at [78, 340] on div "My Apps" at bounding box center [99, 341] width 177 height 43
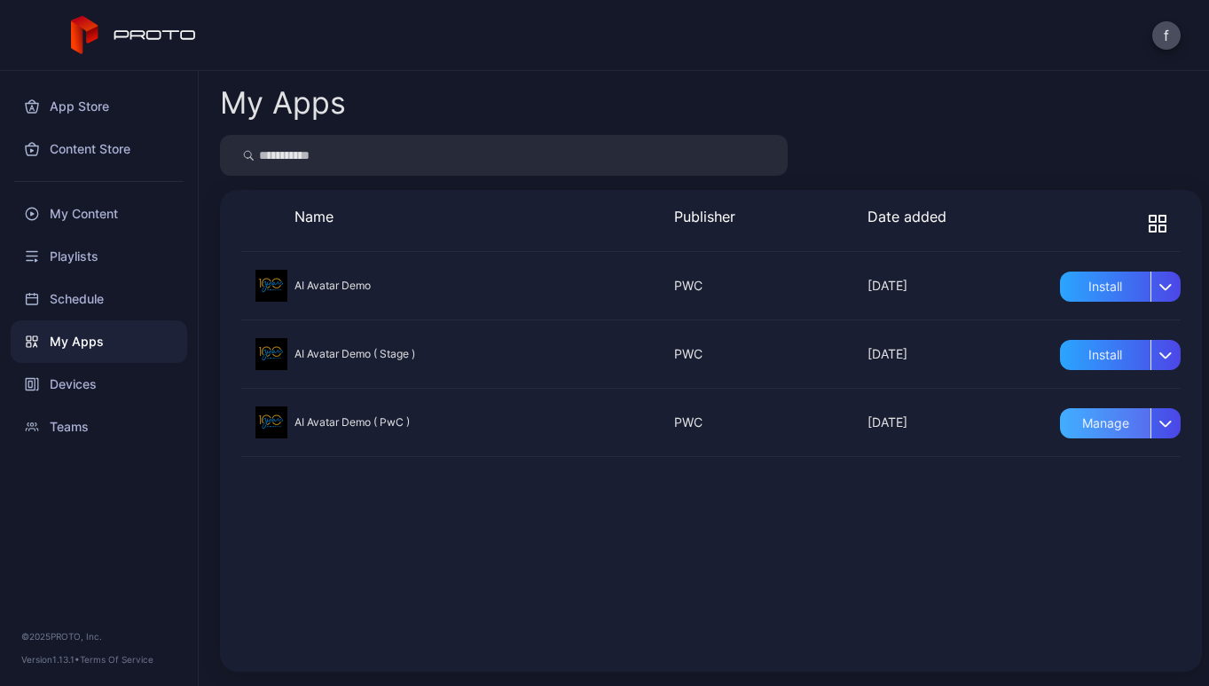
click at [744, 421] on div "Manage" at bounding box center [1105, 423] width 91 height 30
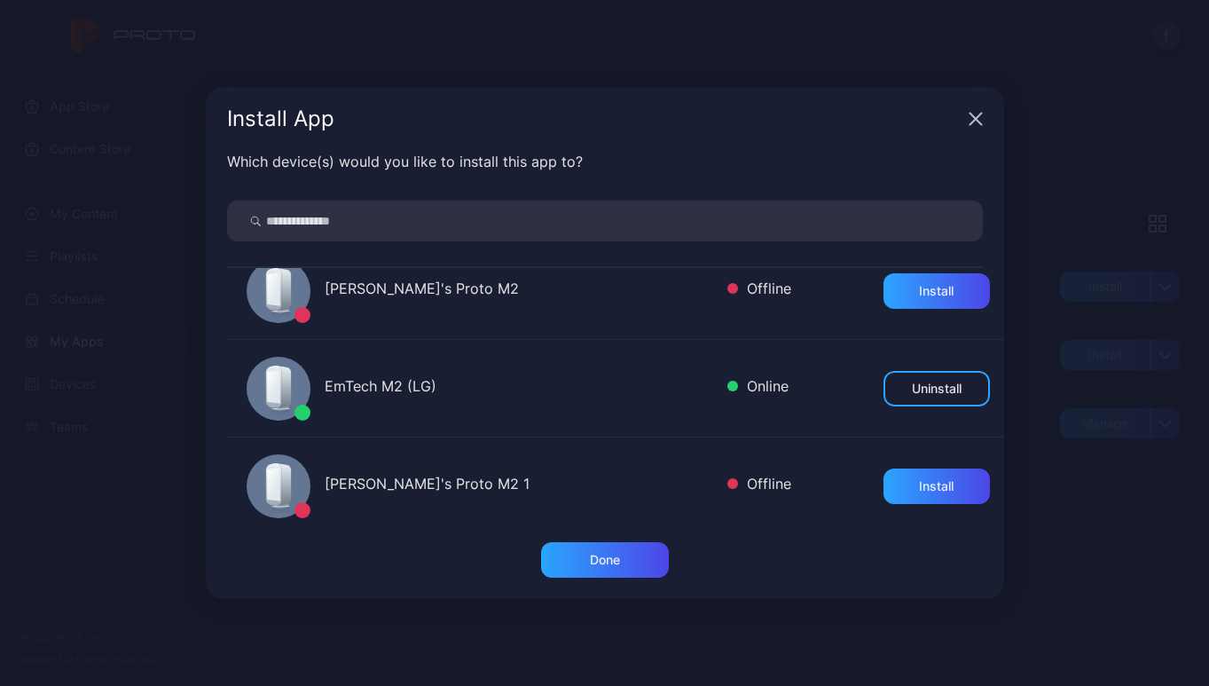
scroll to position [40, 0]
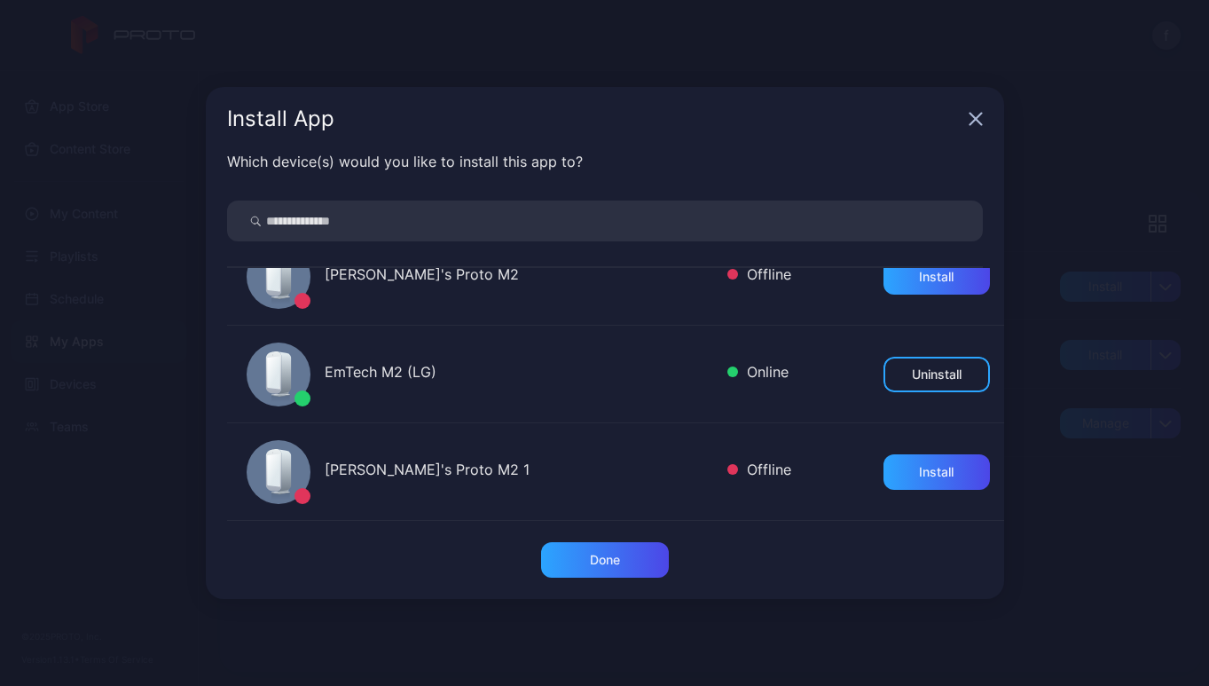
click at [744, 117] on icon "button" at bounding box center [976, 120] width 12 height 12
